Goal: Find specific page/section: Find specific page/section

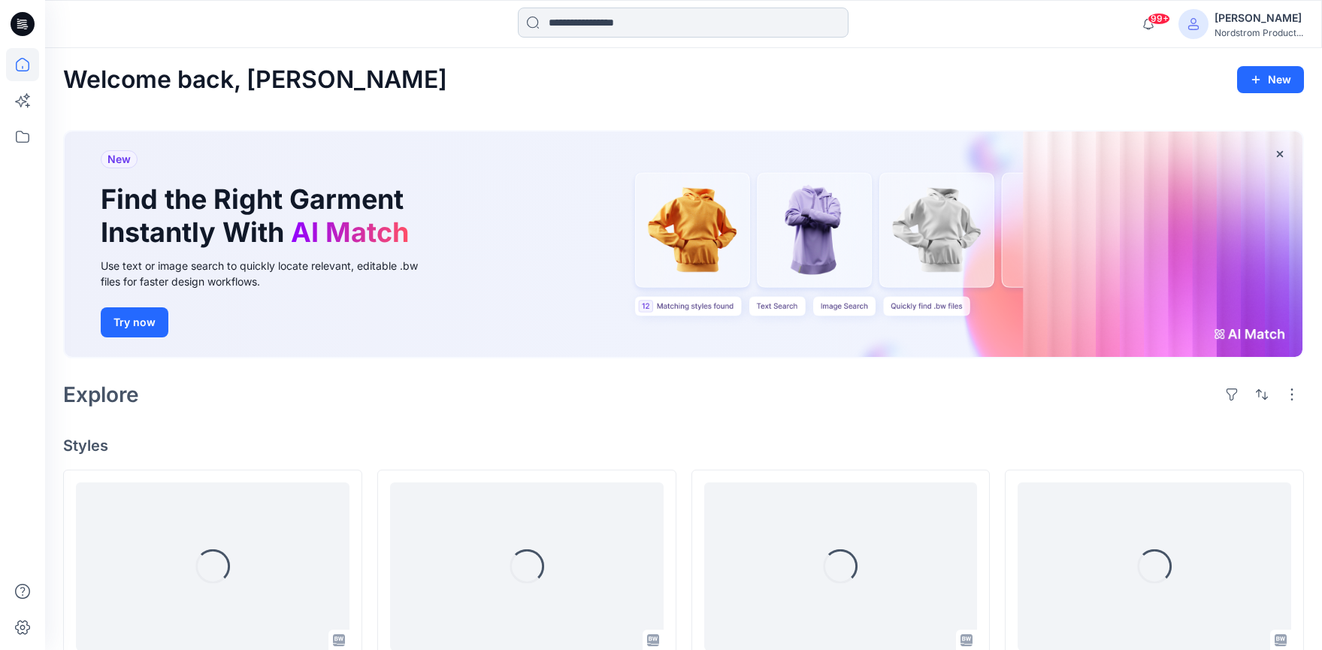
click at [718, 15] on input at bounding box center [683, 23] width 331 height 30
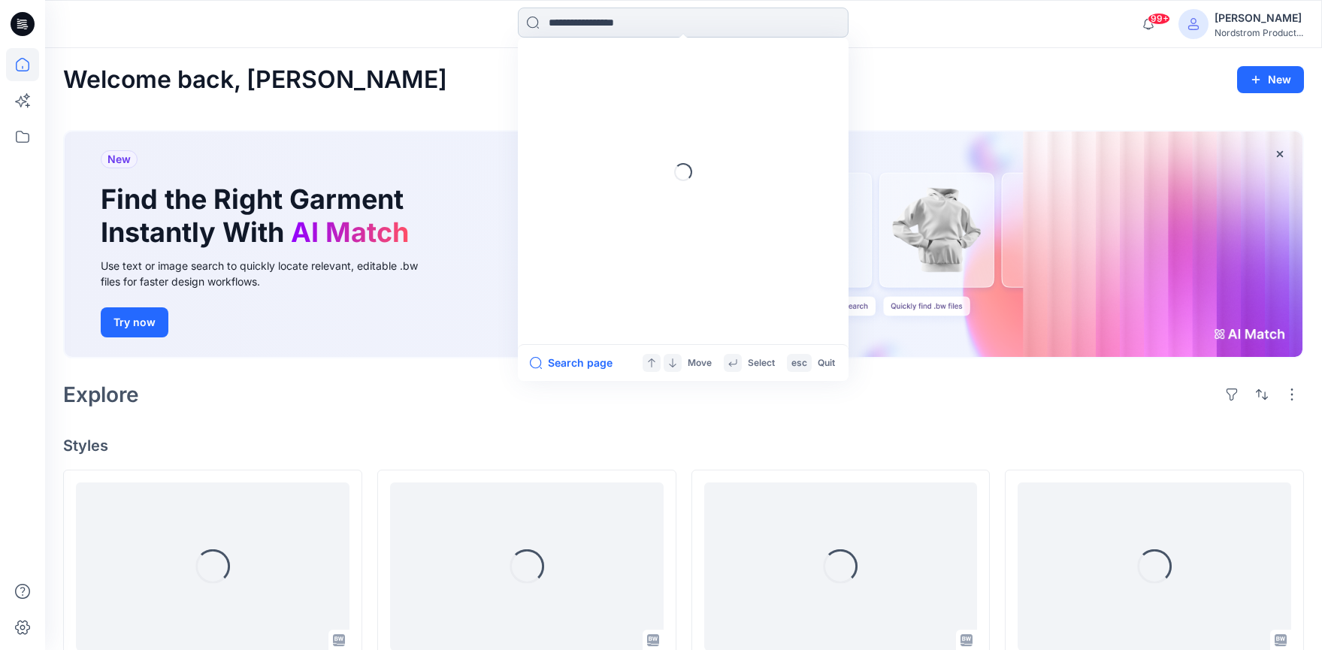
paste input "*****"
type input "*****"
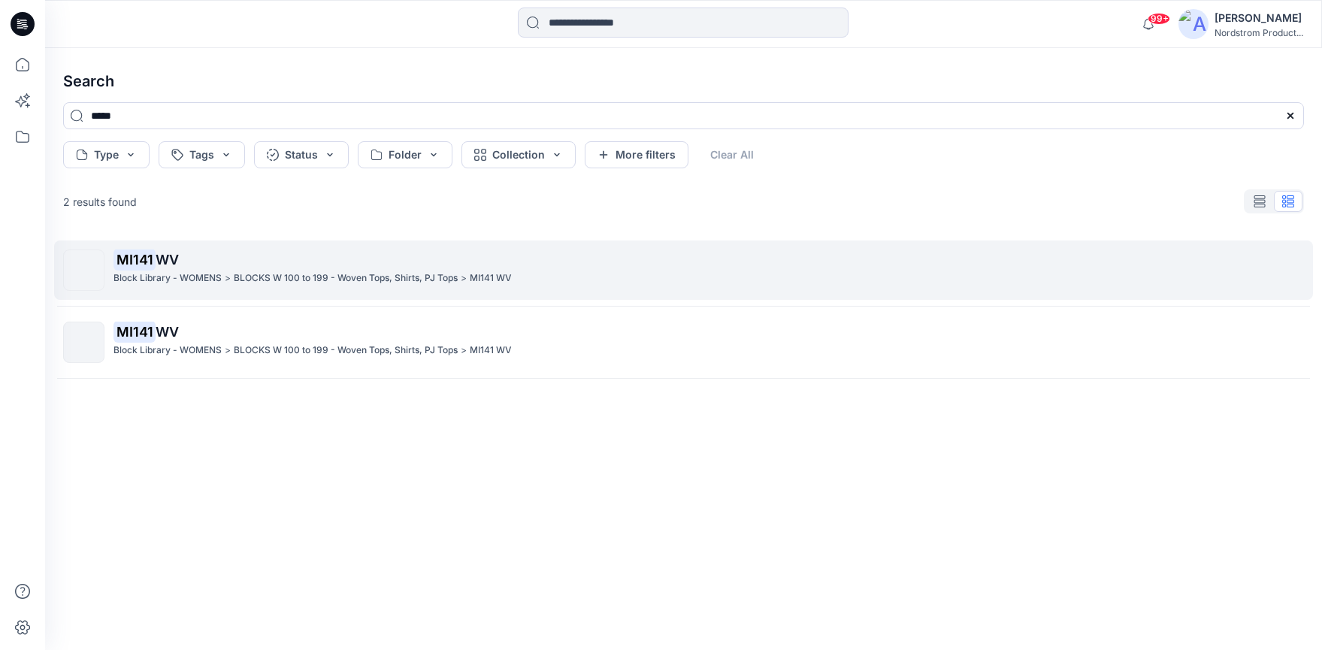
click at [237, 259] on p "MI141 WV" at bounding box center [707, 259] width 1189 height 21
